Goal: Task Accomplishment & Management: Manage account settings

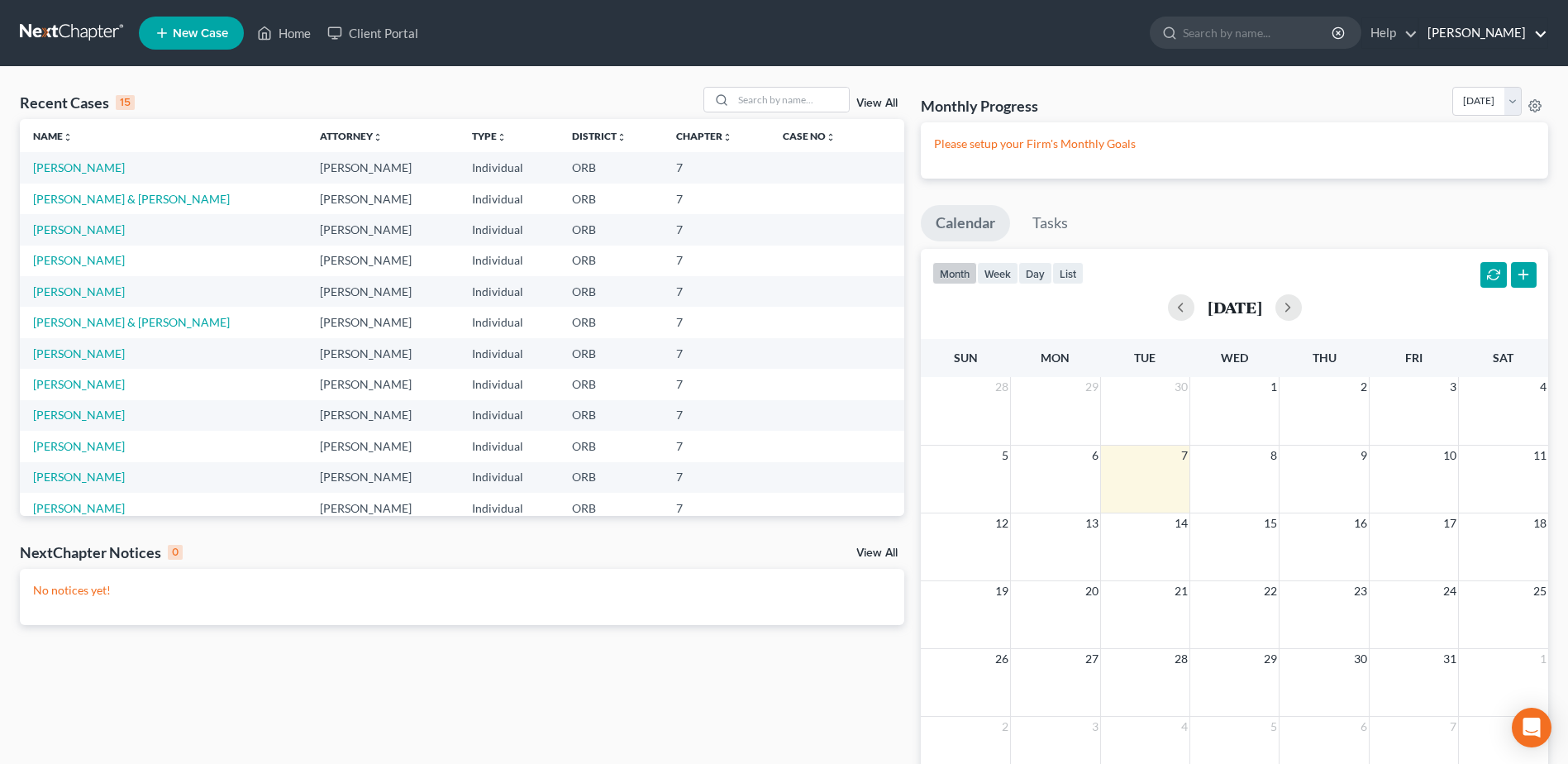
click at [1506, 40] on link "[PERSON_NAME]" at bounding box center [1483, 33] width 128 height 30
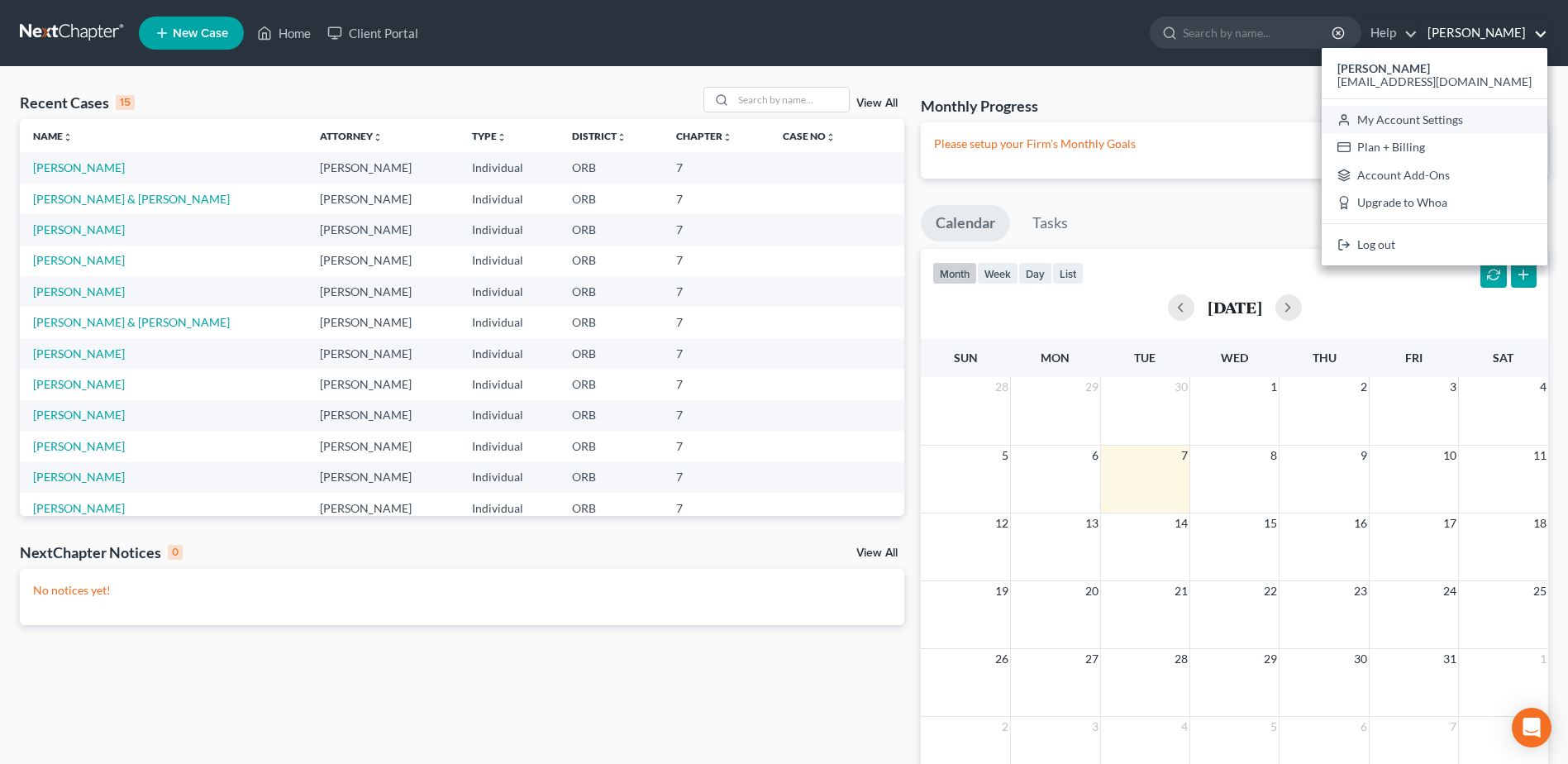
click at [1479, 126] on link "My Account Settings" at bounding box center [1435, 119] width 226 height 28
select select "29"
select select "38"
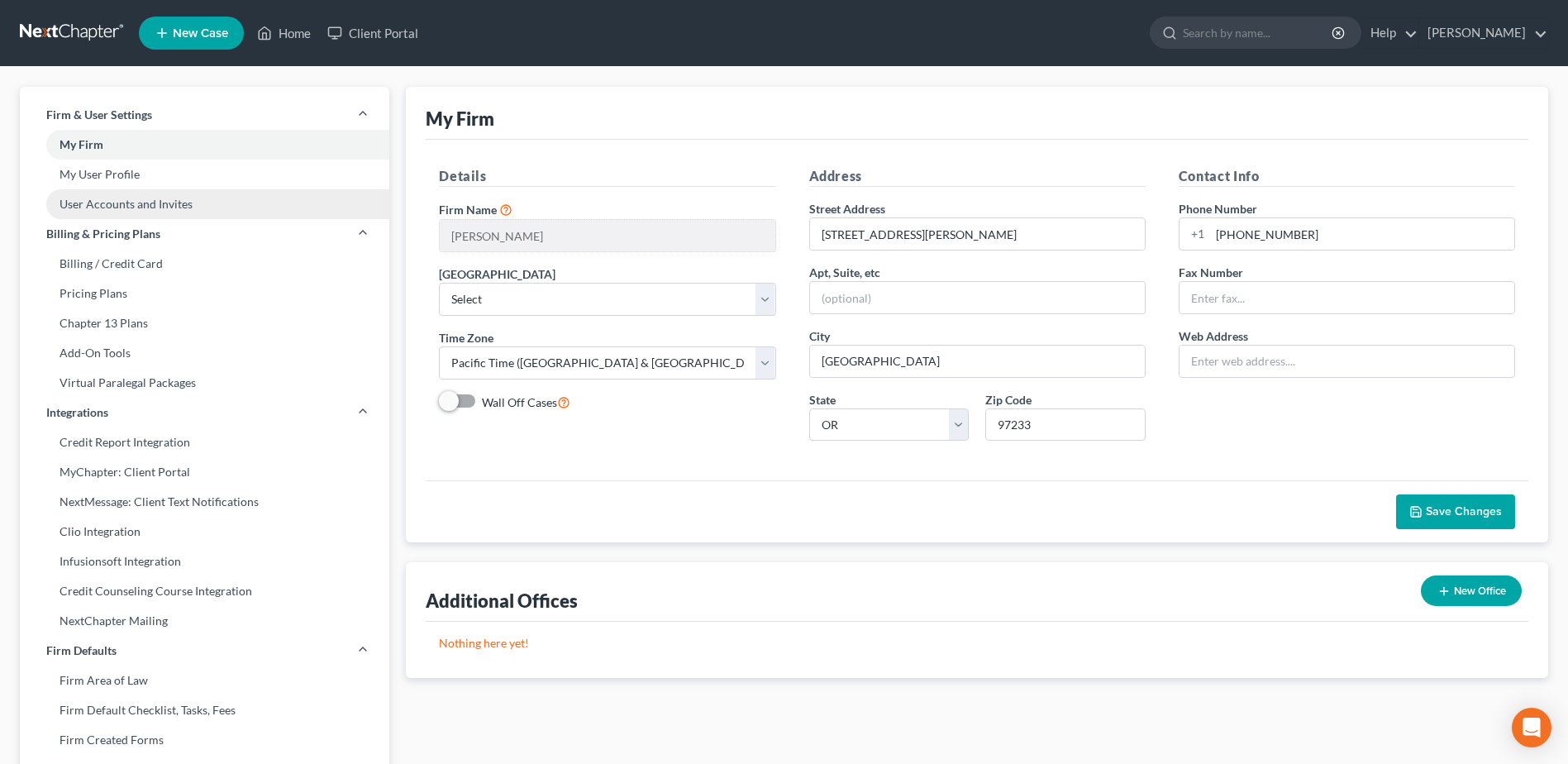
click at [228, 215] on link "User Accounts and Invites" at bounding box center [204, 204] width 369 height 30
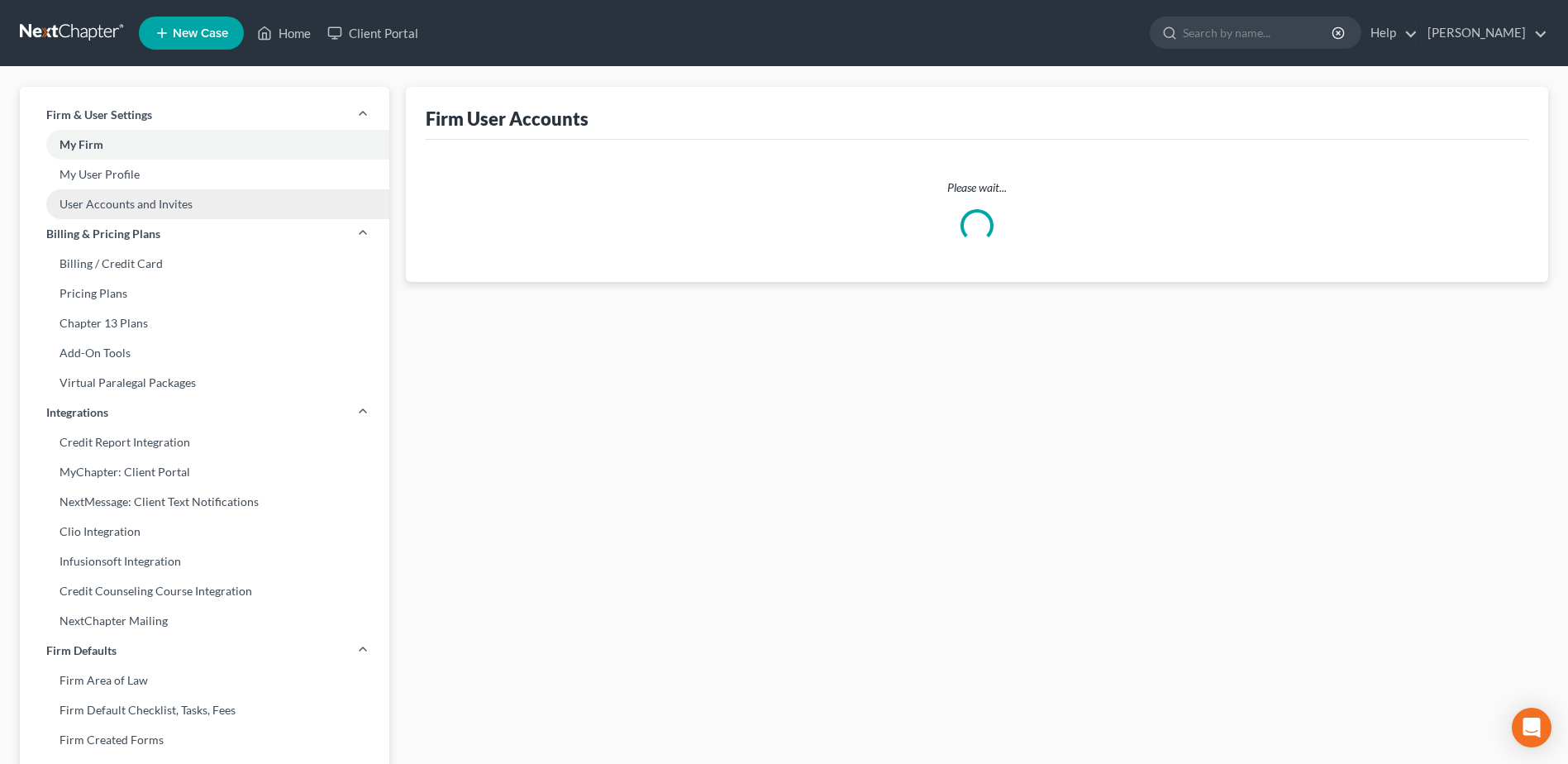
select select "0"
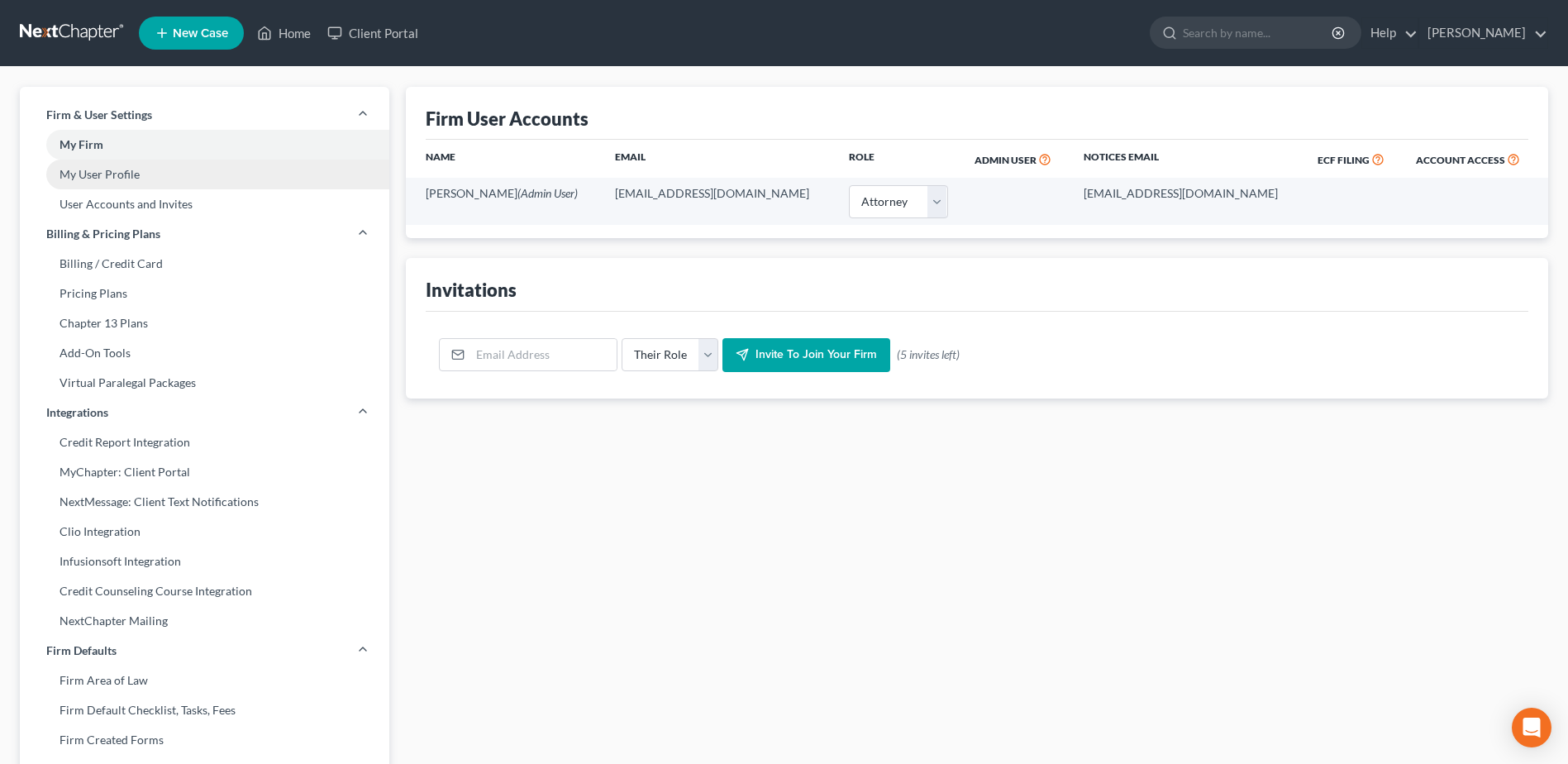
click at [206, 178] on link "My User Profile" at bounding box center [204, 174] width 369 height 30
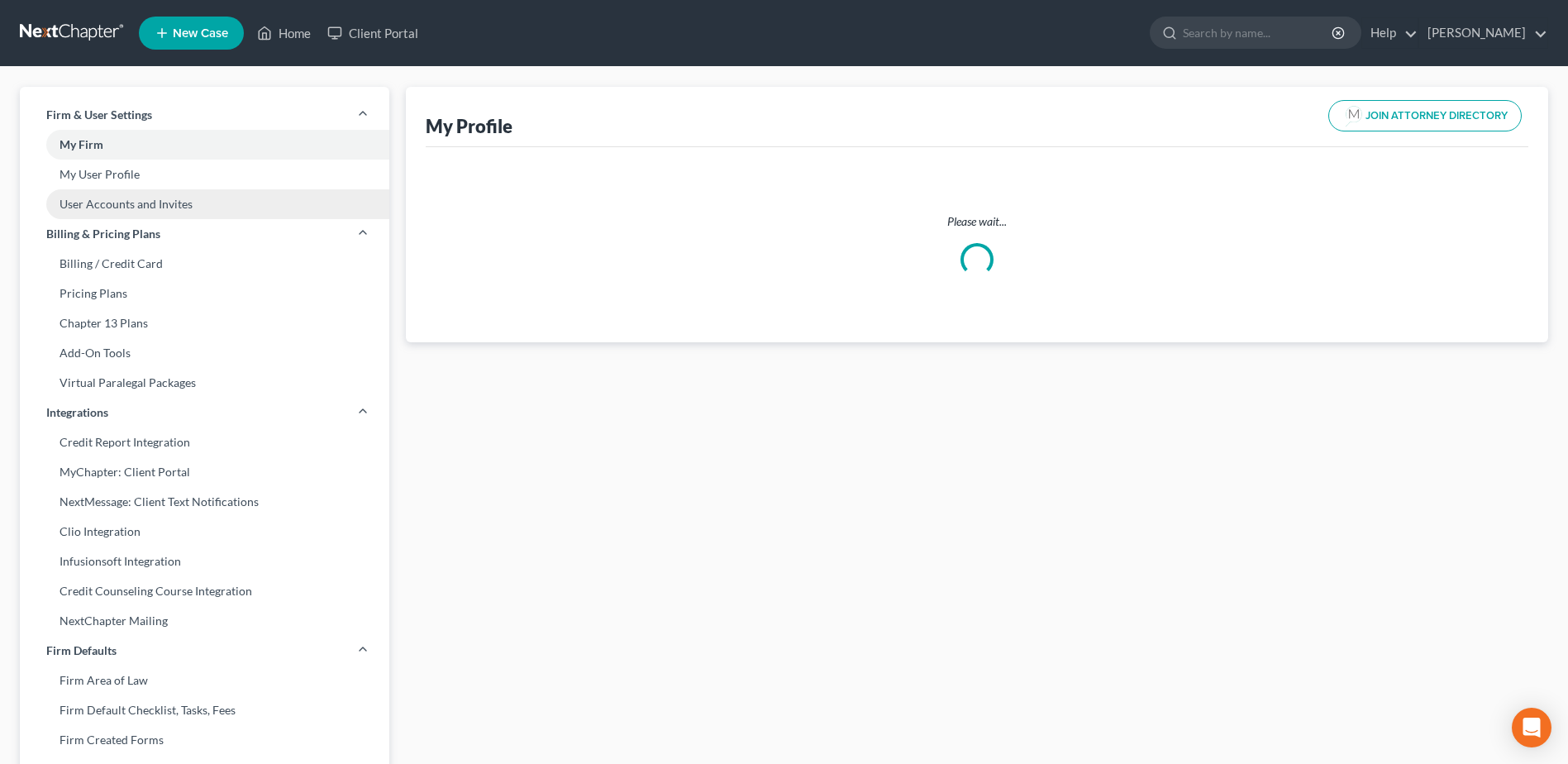
select select "38"
select select "attorney"
select select "0"
